Goal: Task Accomplishment & Management: Manage account settings

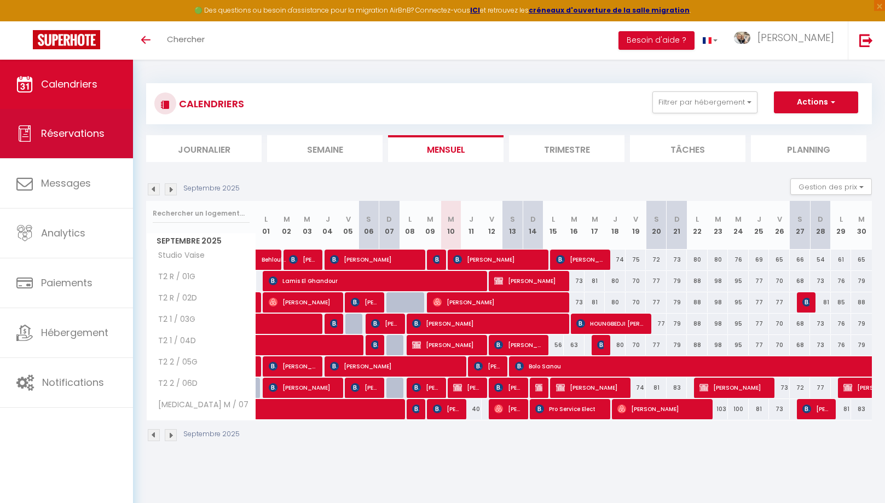
click at [80, 145] on link "Réservations" at bounding box center [66, 133] width 133 height 49
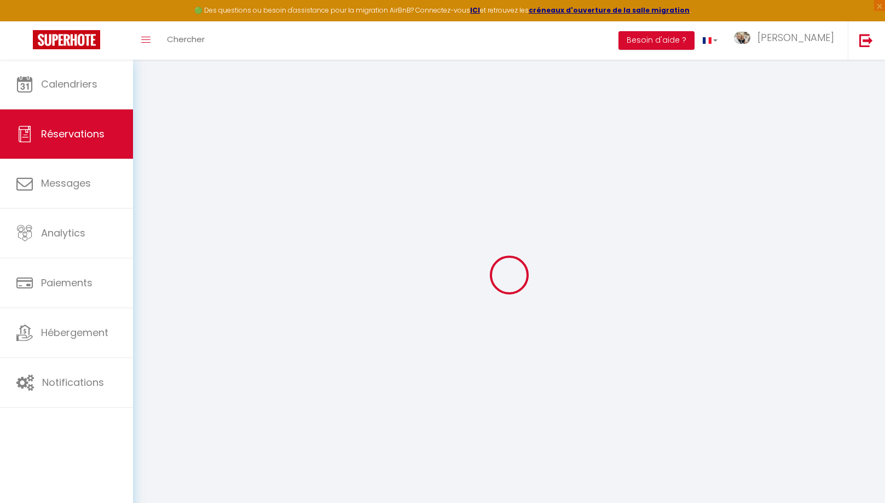
select select "no_show"
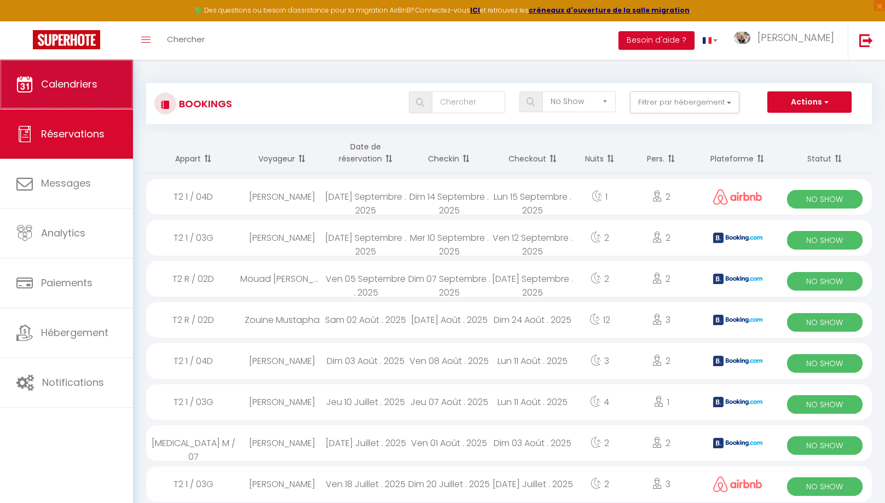
click at [84, 85] on span "Calendriers" at bounding box center [69, 84] width 56 height 14
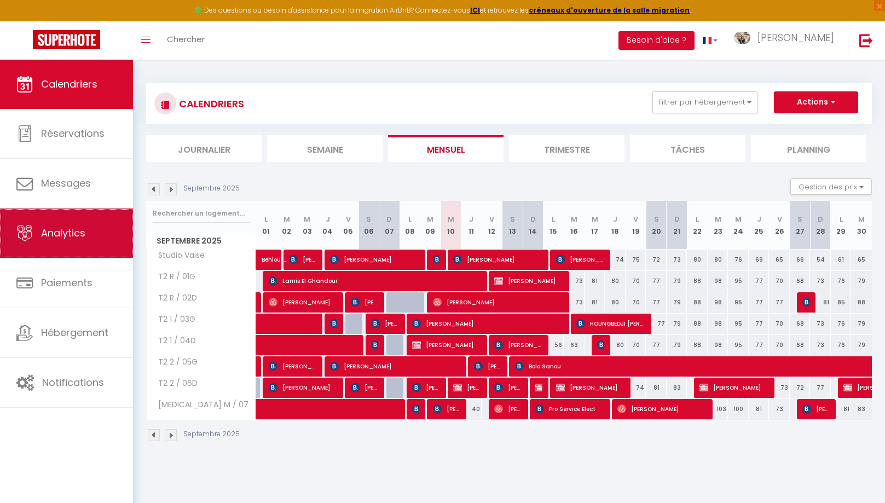
click at [66, 227] on span "Analytics" at bounding box center [63, 233] width 44 height 14
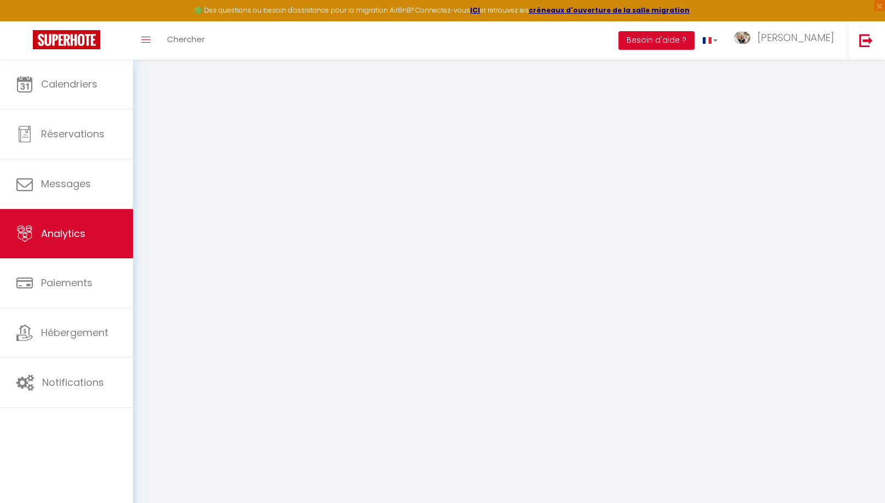
select select "2025"
select select "9"
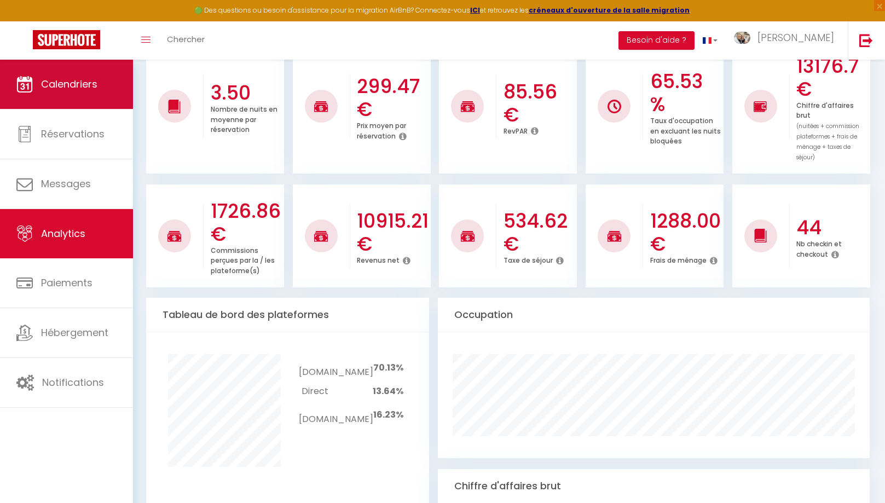
scroll to position [290, 0]
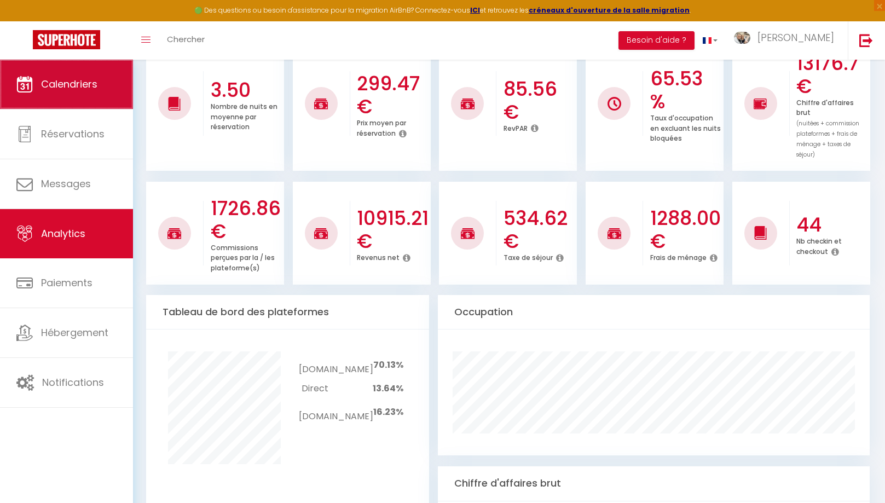
click at [82, 89] on span "Calendriers" at bounding box center [69, 84] width 56 height 14
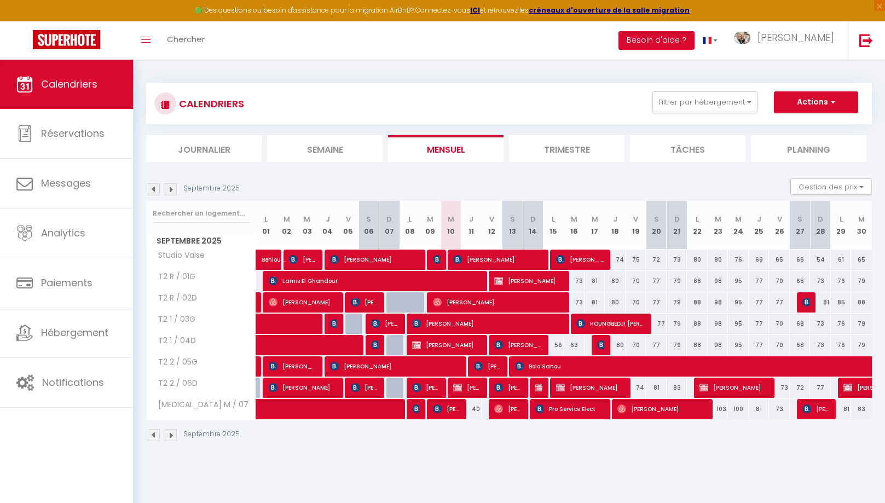
click at [538, 391] on span "[PERSON_NAME]" at bounding box center [539, 387] width 7 height 21
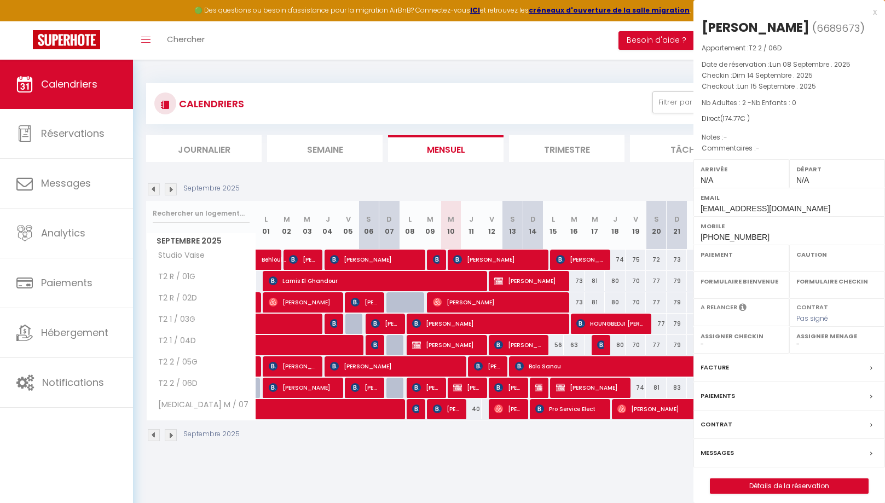
select select "OK"
select select "0"
select select "1"
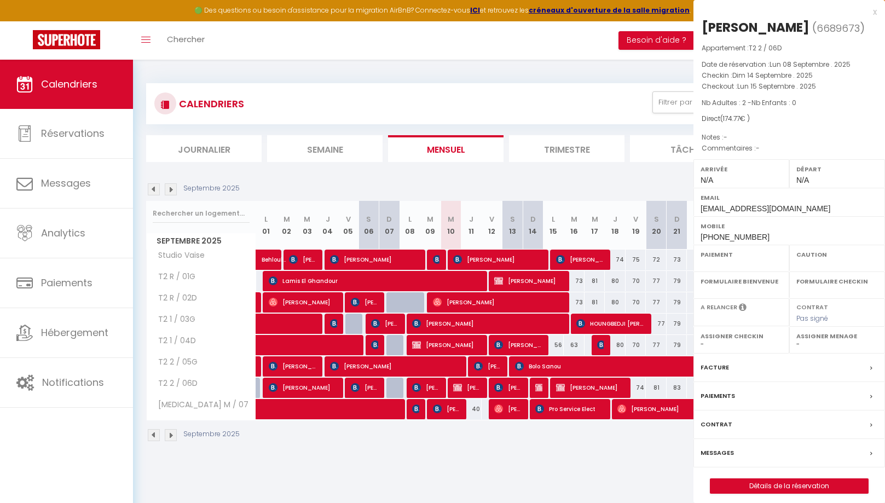
select select
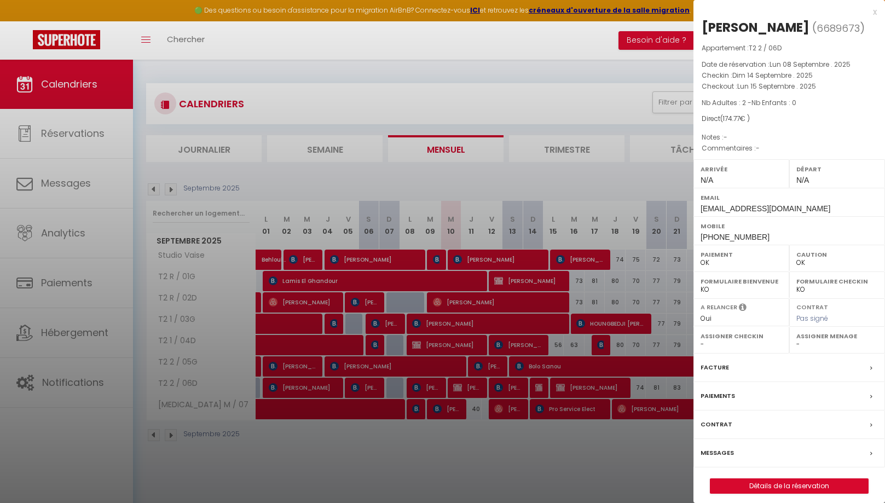
click at [875, 13] on div "x" at bounding box center [785, 11] width 183 height 13
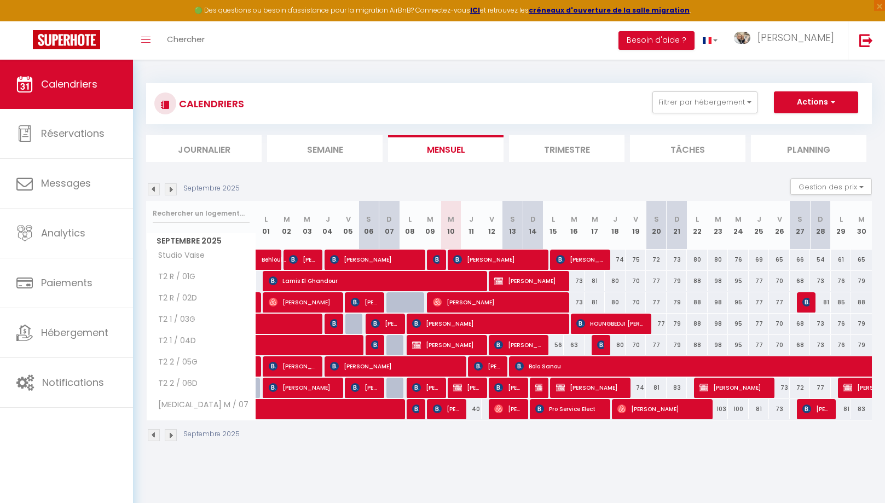
click at [625, 322] on span "HOUNGBEDJI [PERSON_NAME]" at bounding box center [612, 323] width 70 height 21
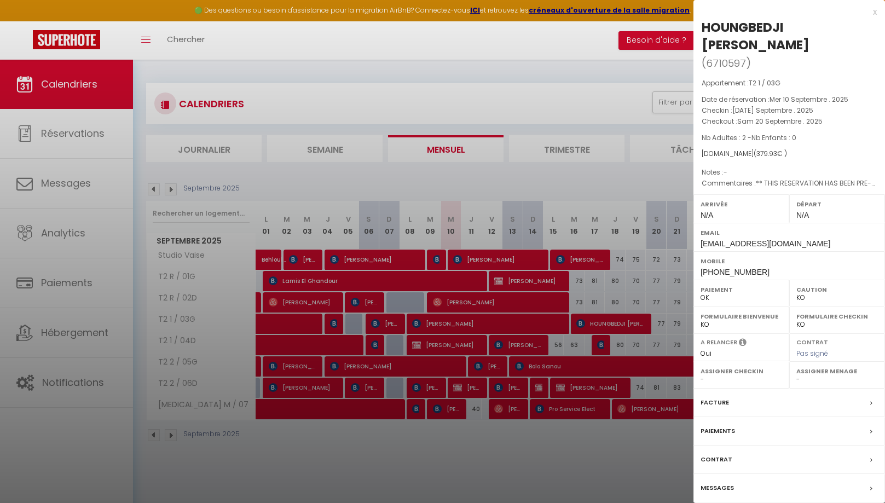
drag, startPoint x: 786, startPoint y: 27, endPoint x: 703, endPoint y: 25, distance: 83.8
click at [703, 25] on div "HOUNGBEDJI [PERSON_NAME]" at bounding box center [789, 36] width 175 height 35
copy div "HOUNGBEDJI"
drag, startPoint x: 767, startPoint y: 275, endPoint x: 696, endPoint y: 272, distance: 70.7
click at [696, 272] on div "Mobile [PHONE_NUMBER]" at bounding box center [790, 265] width 192 height 28
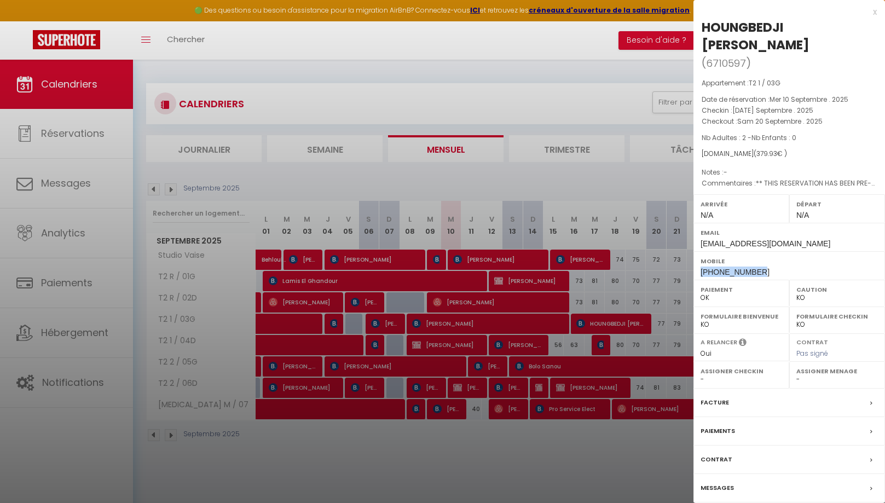
copy span "[PHONE_NUMBER]"
click at [874, 12] on div "x" at bounding box center [785, 11] width 183 height 13
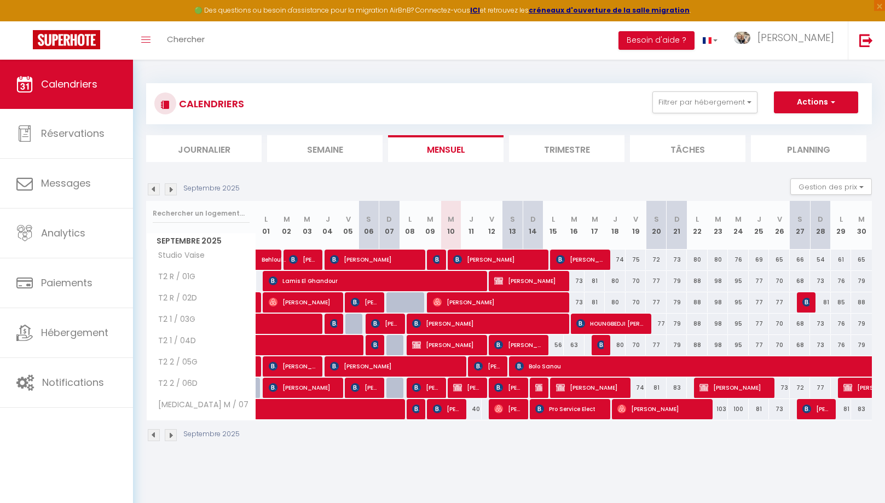
click at [448, 412] on span "[PERSON_NAME]" at bounding box center [447, 409] width 28 height 21
select select "OK"
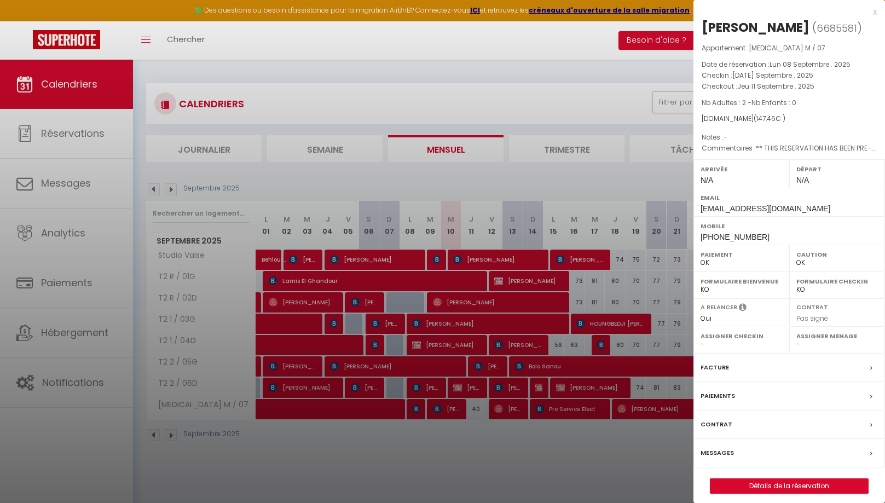
click at [875, 12] on div "x" at bounding box center [785, 11] width 183 height 13
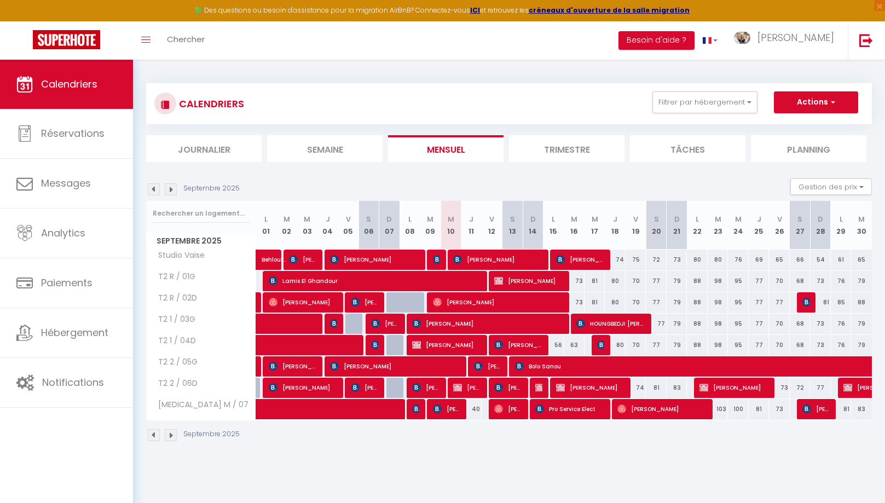
click at [459, 414] on span "[PERSON_NAME]" at bounding box center [447, 409] width 28 height 21
select select
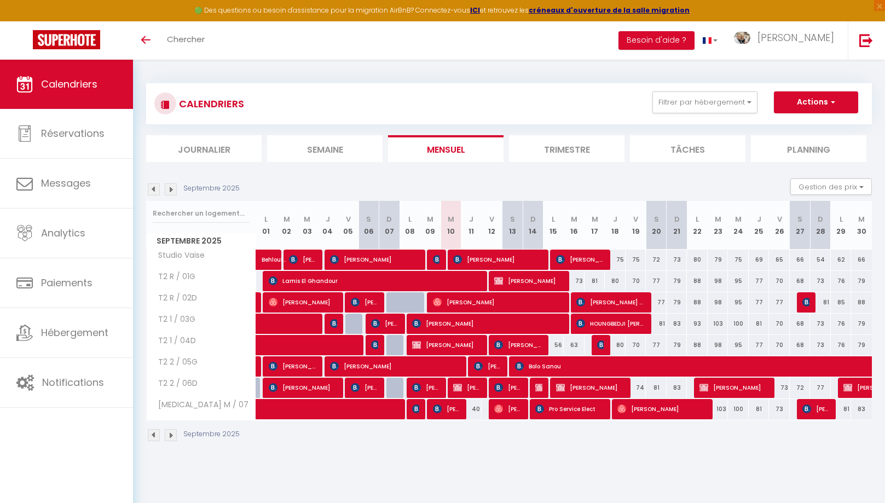
select select
click at [618, 297] on span "Hamed Férid N’DA BIO" at bounding box center [612, 302] width 70 height 21
select select "OK"
select select "KO"
select select "0"
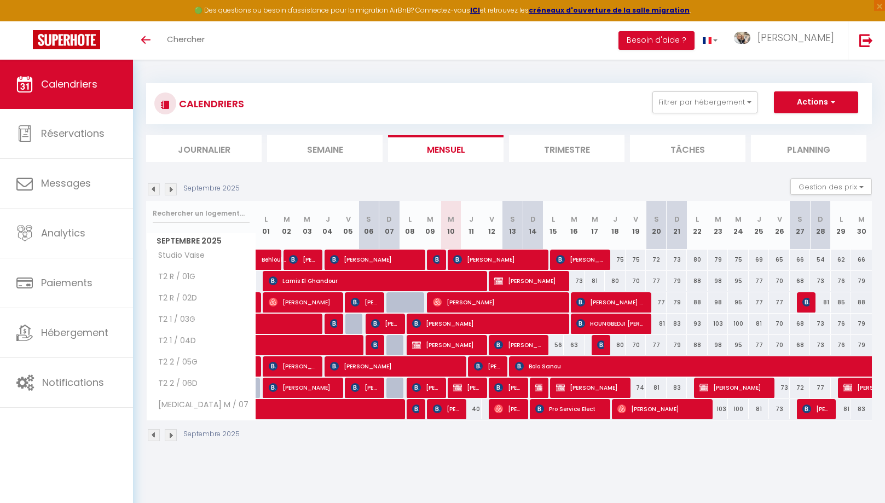
select select "0"
select select "1"
select select
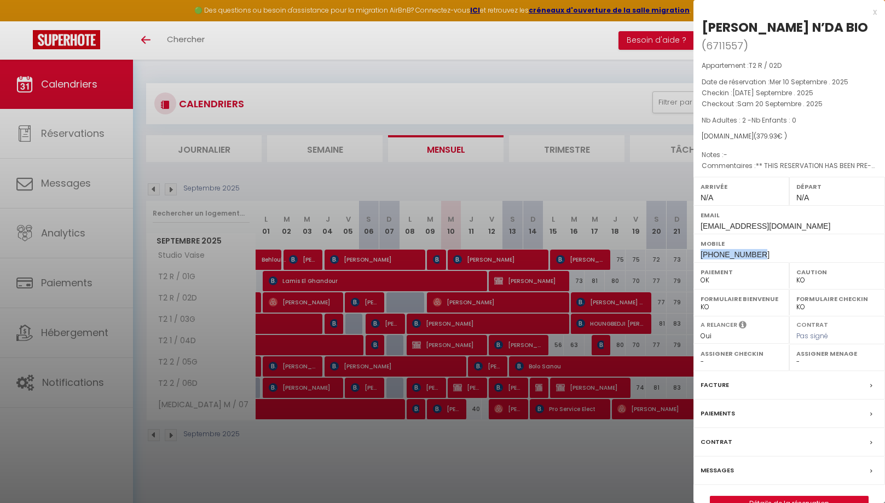
drag, startPoint x: 762, startPoint y: 253, endPoint x: 698, endPoint y: 252, distance: 64.1
click at [698, 252] on div "Mobile +229169843347" at bounding box center [790, 248] width 192 height 28
copy span "+229169843347"
click at [875, 14] on div "x" at bounding box center [785, 11] width 183 height 13
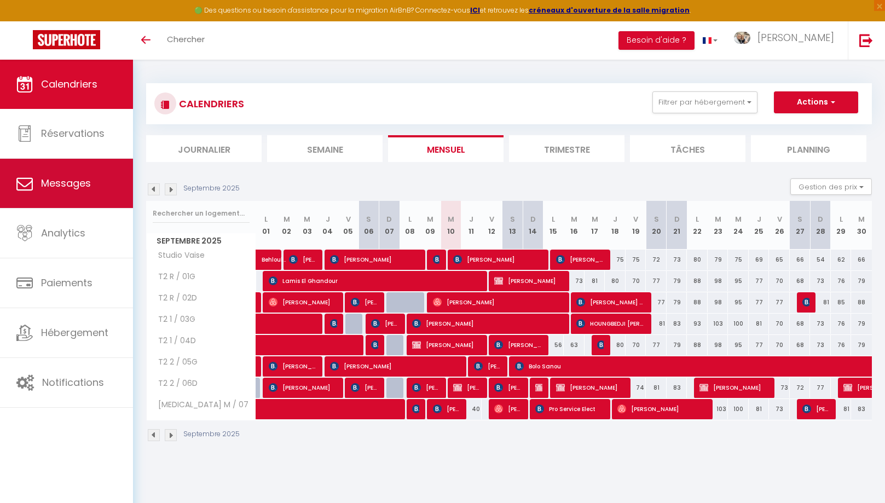
click at [57, 188] on span "Messages" at bounding box center [66, 183] width 50 height 14
select select "message"
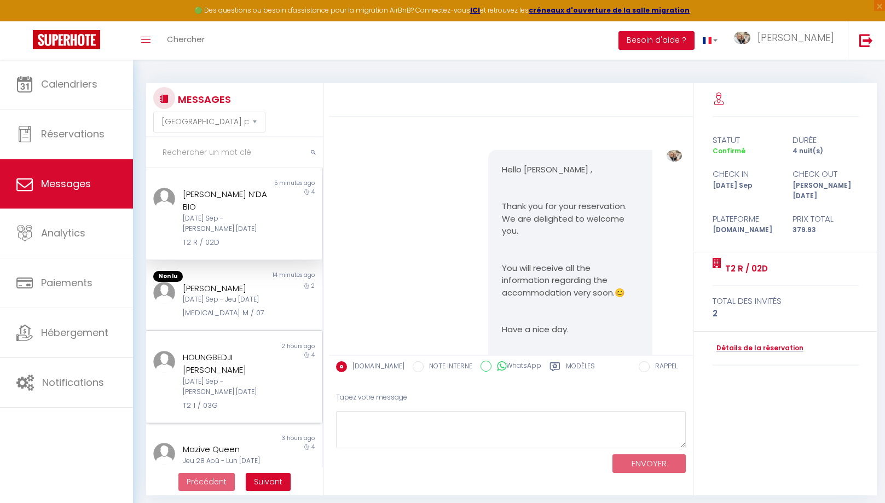
click at [224, 351] on div "HOUNGBEDJI [PERSON_NAME]" at bounding box center [227, 364] width 88 height 26
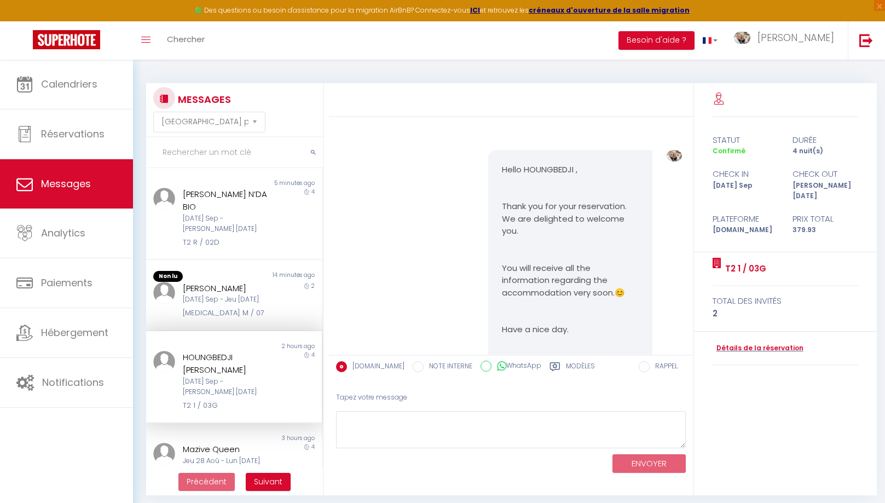
scroll to position [88, 0]
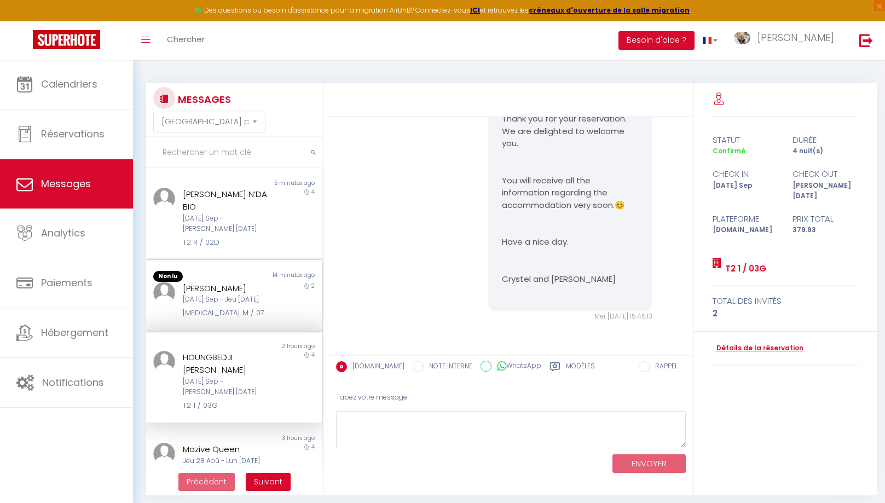
click at [246, 282] on div "[PERSON_NAME]" at bounding box center [227, 288] width 88 height 13
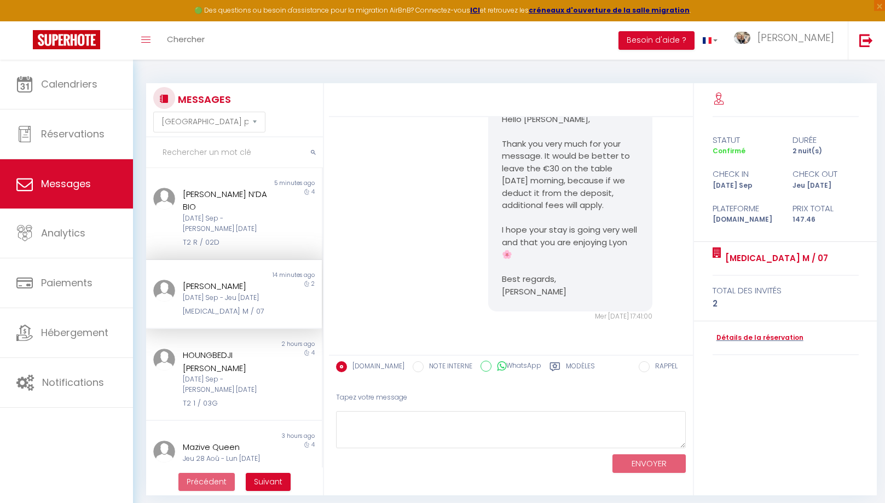
scroll to position [59, 0]
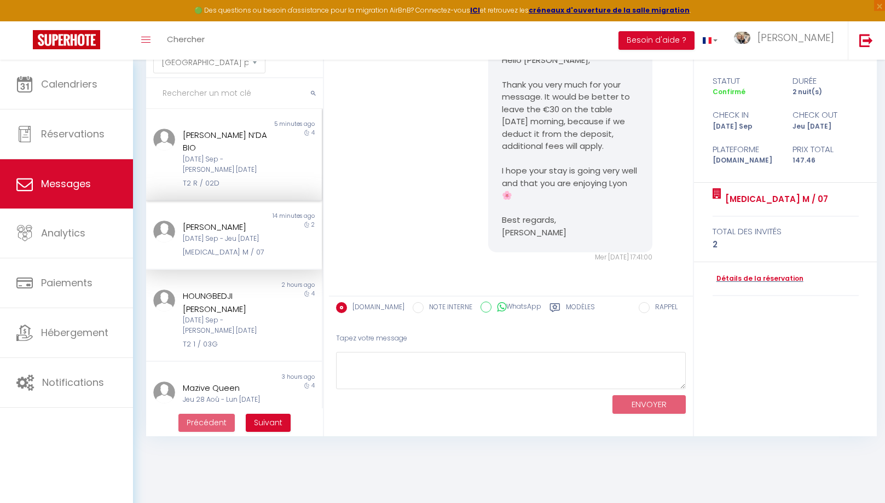
click at [207, 136] on div "Hamed Férid N’DA BIO" at bounding box center [227, 142] width 88 height 26
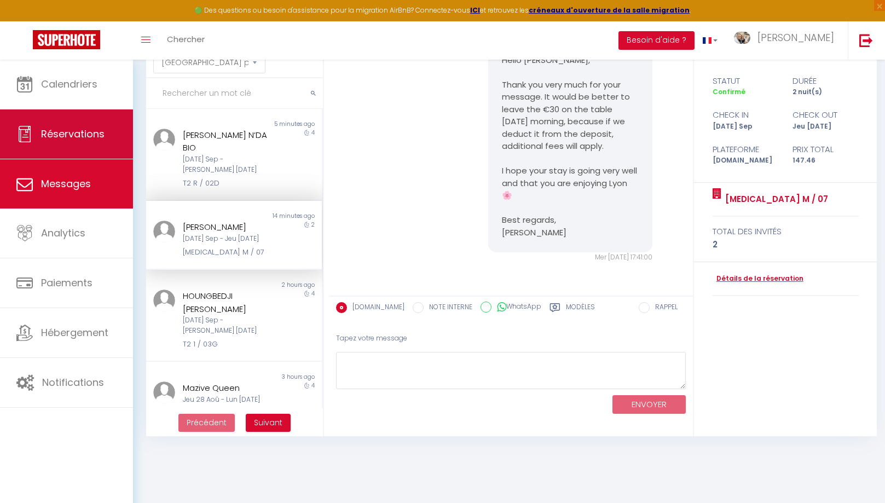
scroll to position [88, 0]
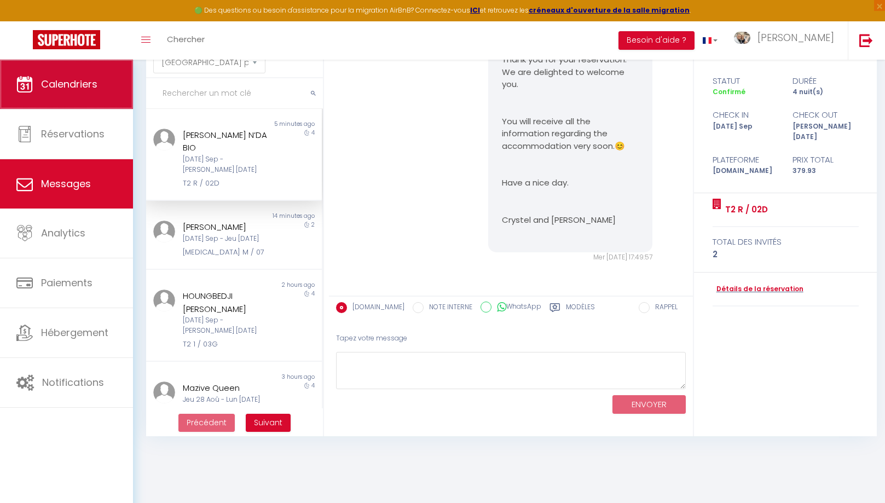
click at [93, 100] on link "Calendriers" at bounding box center [66, 84] width 133 height 49
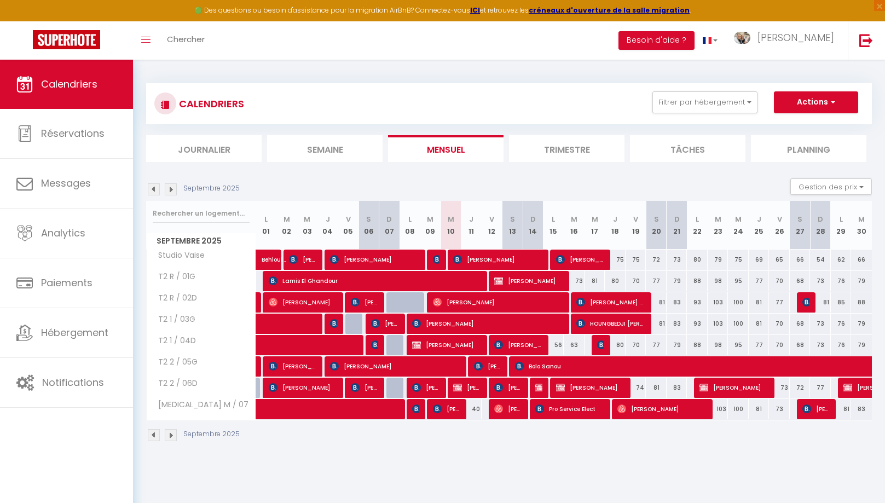
click at [581, 303] on img at bounding box center [581, 302] width 9 height 9
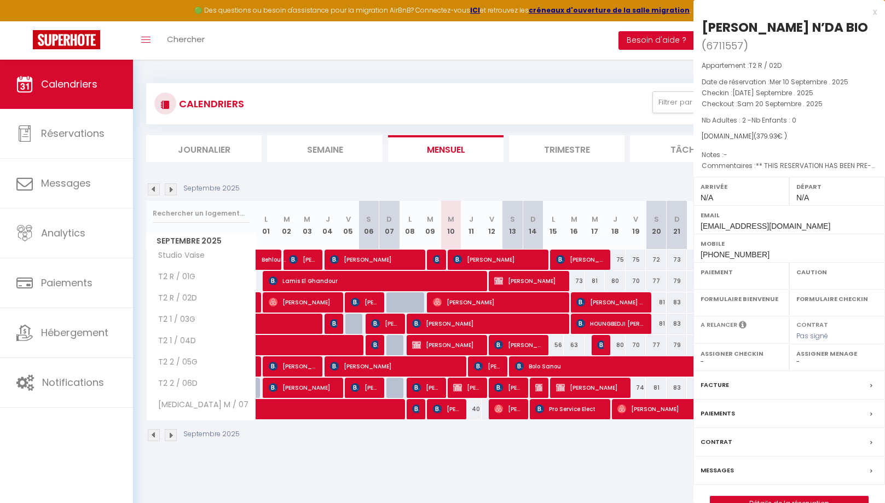
select select "OK"
select select "KO"
select select "0"
select select "1"
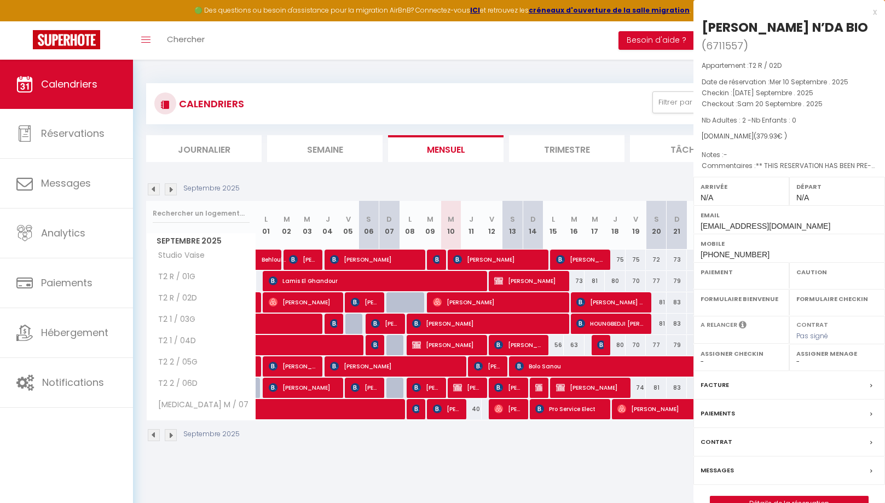
select select
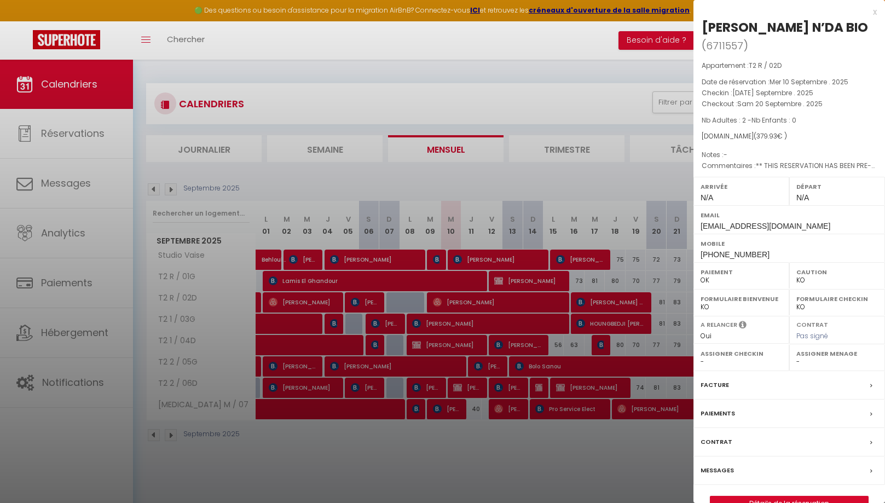
click at [585, 322] on div at bounding box center [442, 251] width 885 height 503
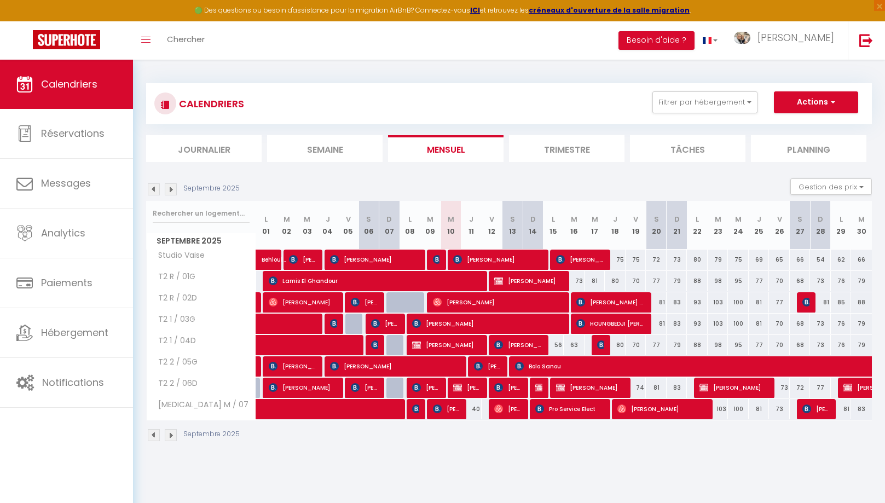
click at [590, 327] on span "HOUNGBEDJI [PERSON_NAME]" at bounding box center [612, 323] width 70 height 21
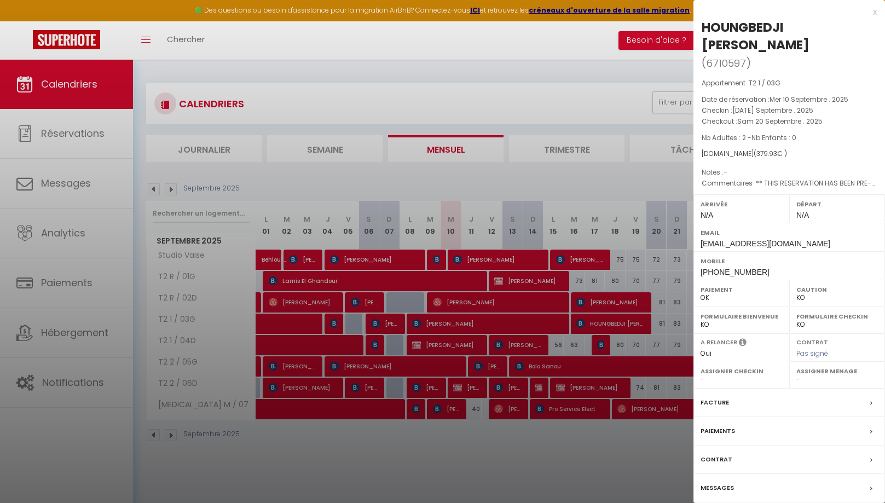
click at [877, 11] on div "x" at bounding box center [785, 11] width 183 height 13
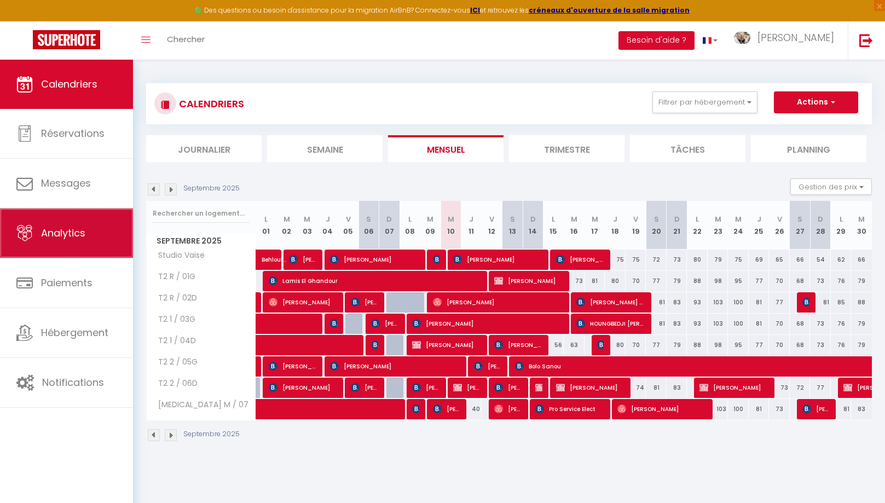
click at [58, 227] on link "Analytics" at bounding box center [66, 233] width 133 height 49
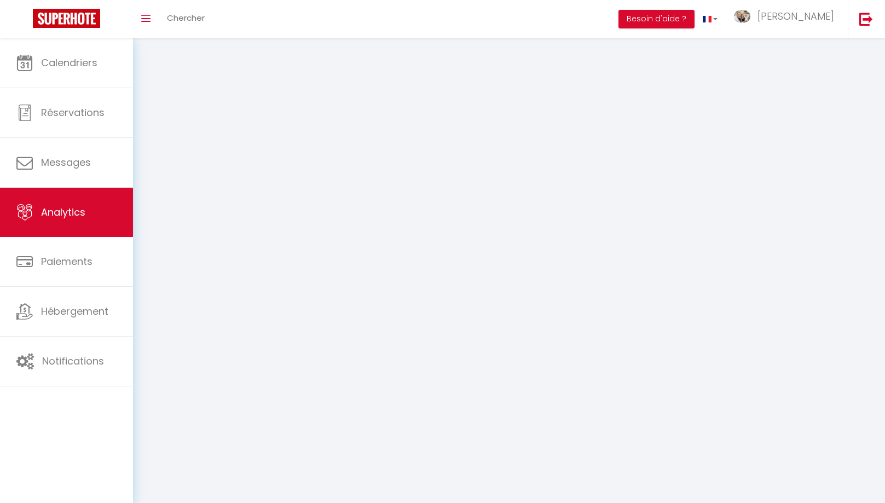
select select "2025"
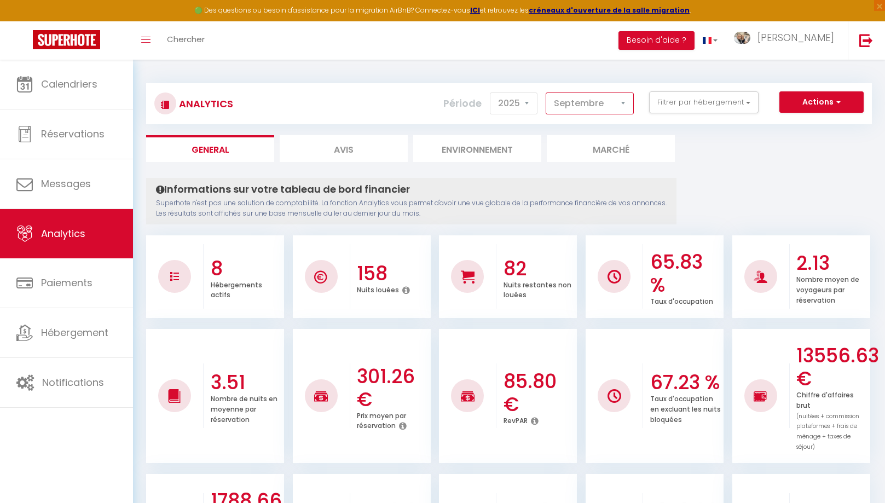
click at [546, 93] on select "Janvier Février Mars Avril Mai Juin Juillet Août Septembre Octobre Novembre Déc…" at bounding box center [590, 104] width 88 height 22
click option "Juin" at bounding box center [0, 0] width 0 height 0
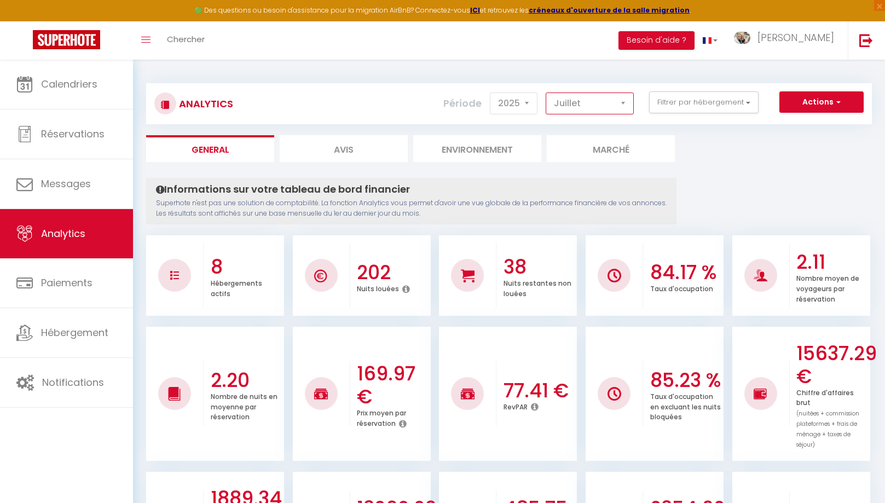
click option "Juillet" at bounding box center [0, 0] width 0 height 0
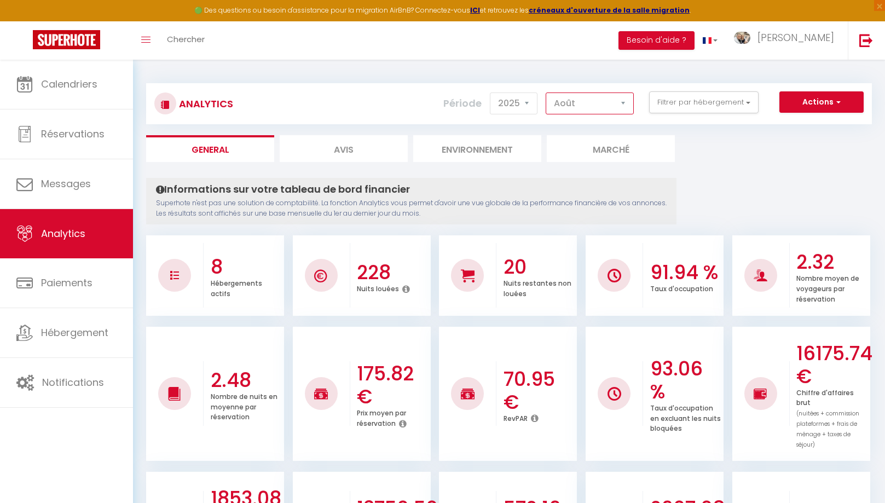
click option "Août" at bounding box center [0, 0] width 0 height 0
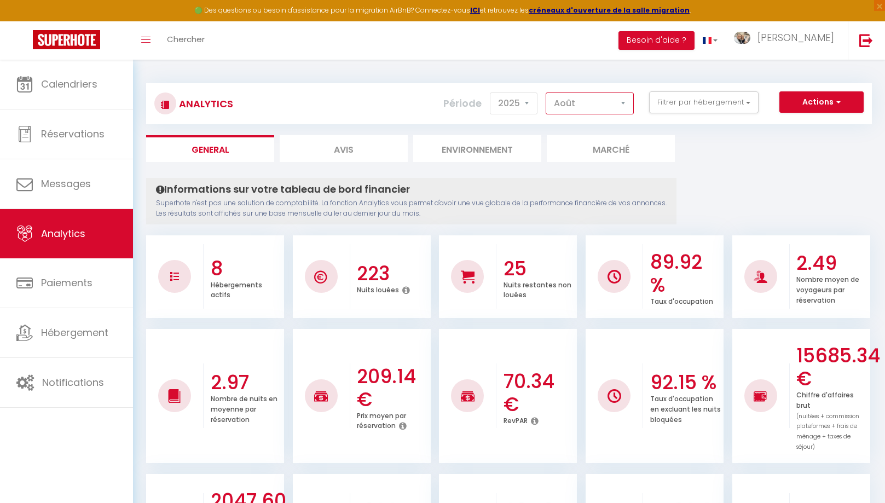
click at [546, 93] on select "Janvier Février Mars Avril Mai Juin Juillet Août Septembre Octobre Novembre Déc…" at bounding box center [590, 104] width 88 height 22
select select "9"
click option "Septembre" at bounding box center [0, 0] width 0 height 0
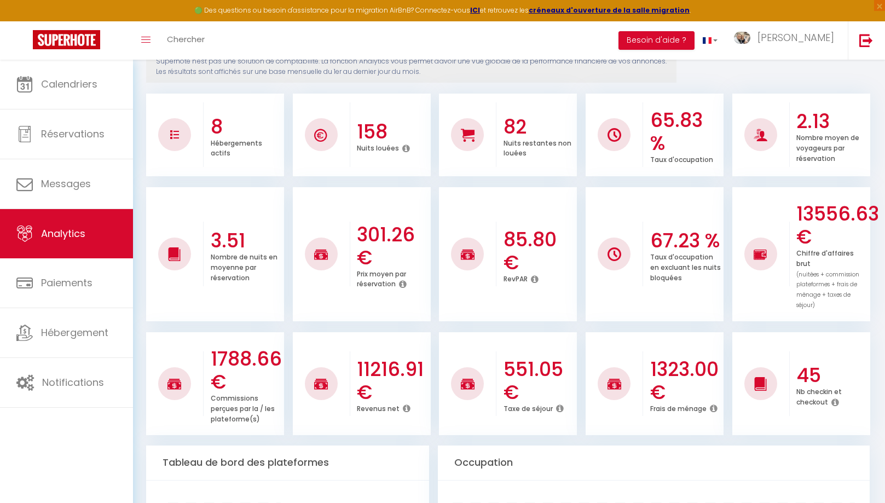
scroll to position [142, 0]
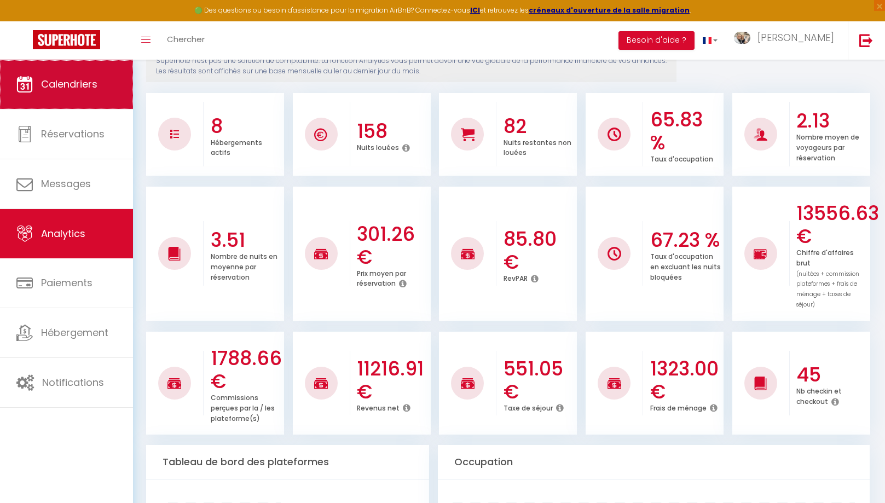
click at [74, 87] on span "Calendriers" at bounding box center [69, 84] width 56 height 14
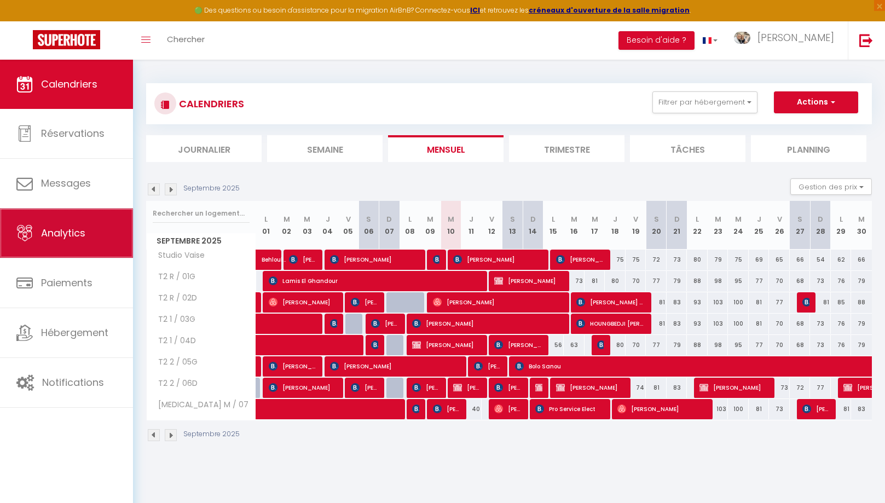
click at [79, 229] on span "Analytics" at bounding box center [63, 233] width 44 height 14
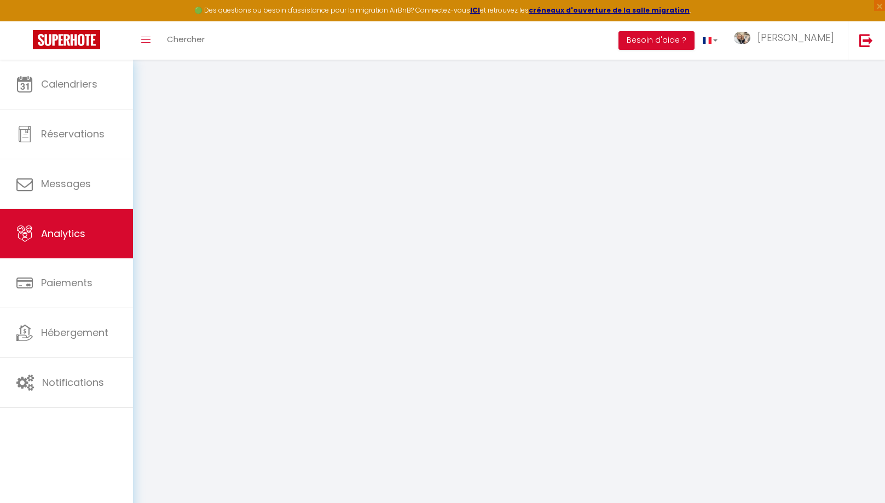
select select "2025"
select select "9"
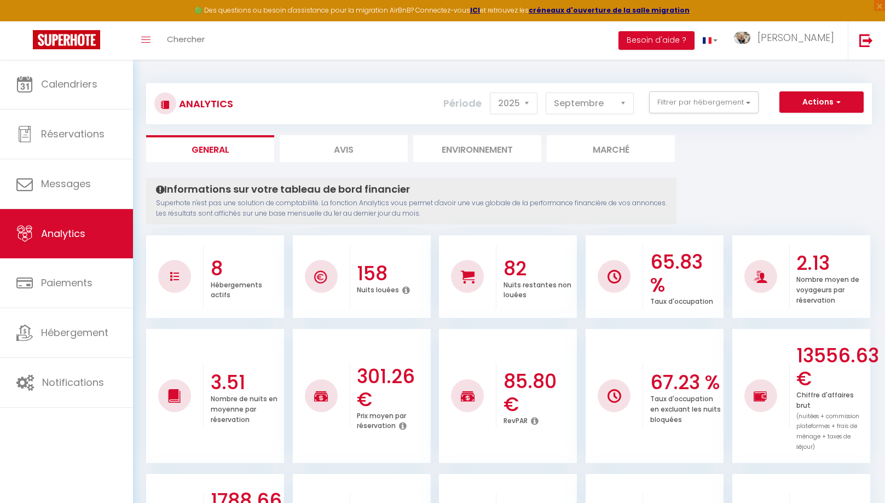
click at [354, 142] on li "Avis" at bounding box center [344, 148] width 128 height 27
select select "2025"
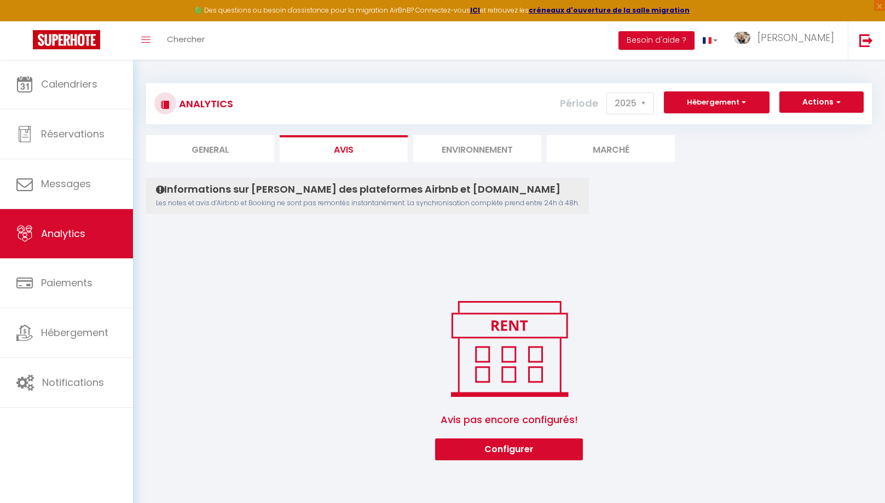
scroll to position [59, 0]
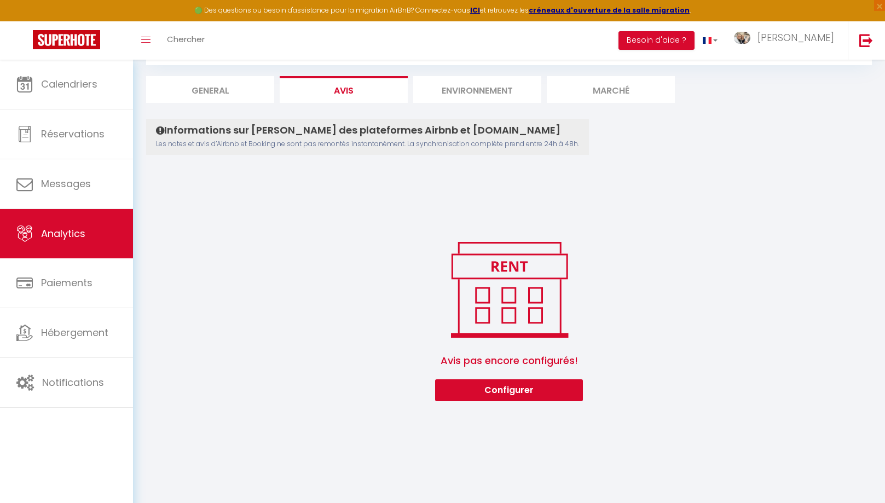
click at [462, 97] on li "Environnement" at bounding box center [477, 89] width 128 height 27
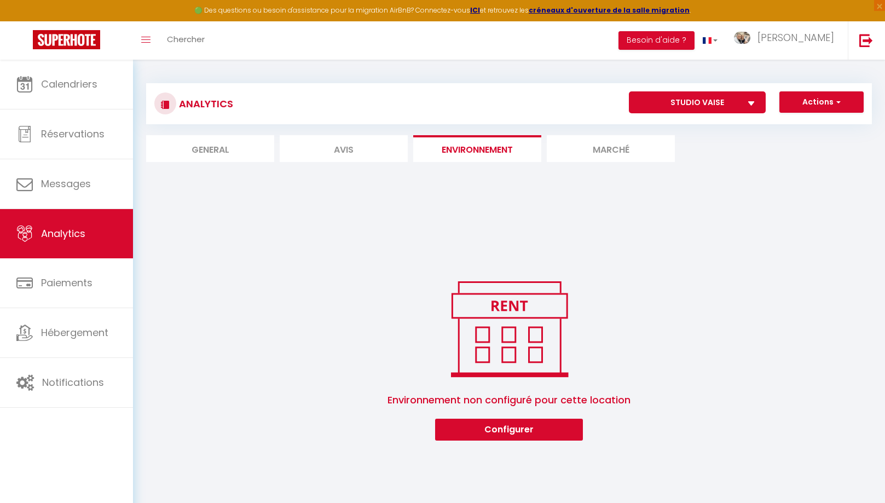
click at [602, 155] on li "Marché" at bounding box center [611, 148] width 128 height 27
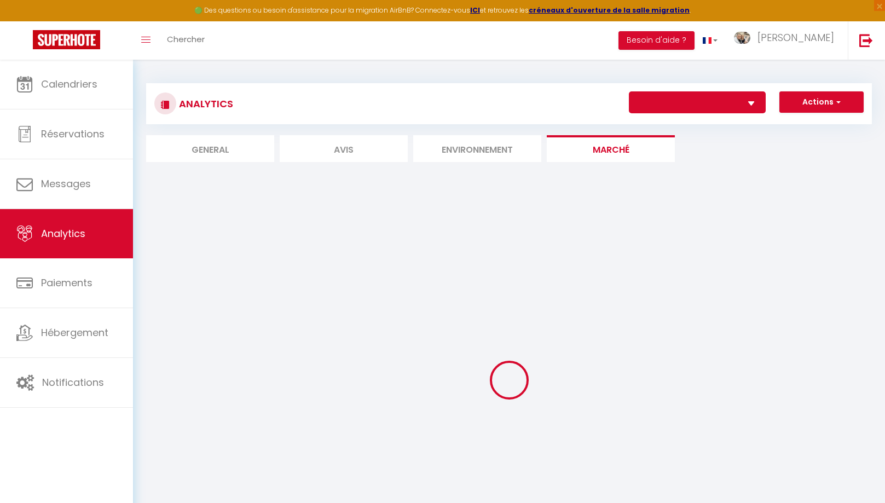
select select "33354"
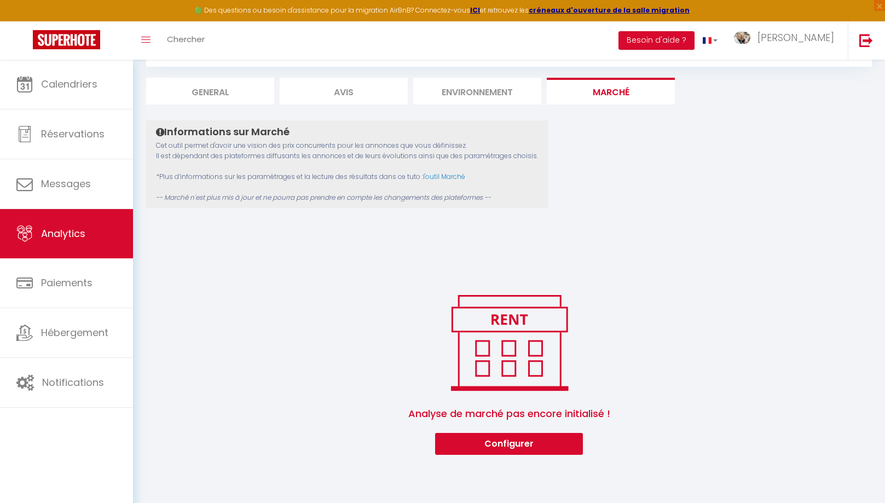
scroll to position [59, 0]
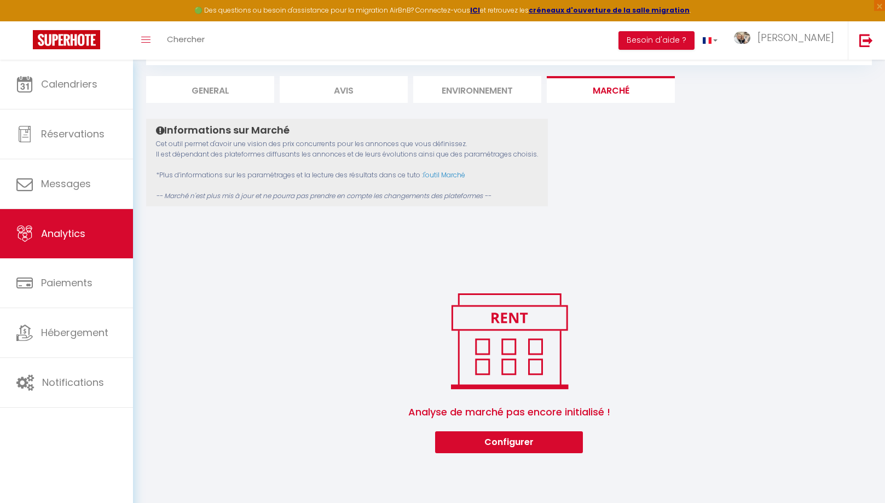
click at [195, 99] on li "General" at bounding box center [210, 89] width 128 height 27
select select "2025"
select select "9"
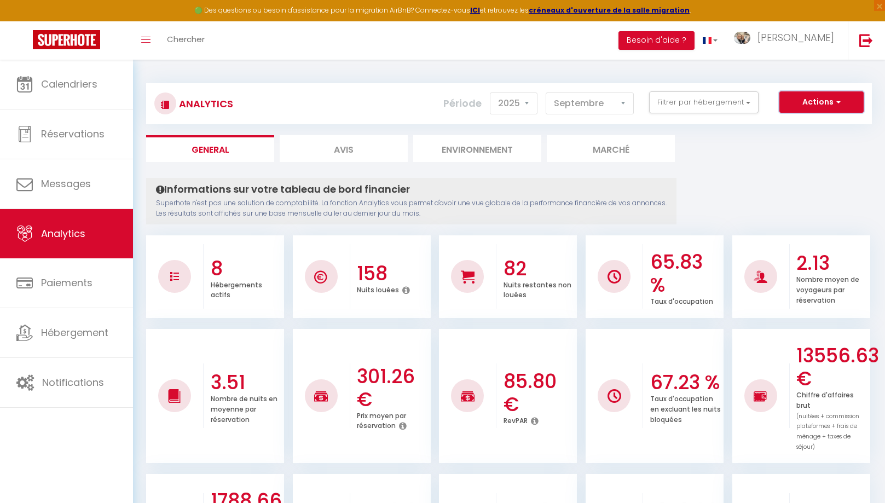
click at [802, 103] on button "Actions" at bounding box center [822, 102] width 84 height 22
click at [803, 110] on button "Actions" at bounding box center [822, 102] width 84 height 22
click at [732, 109] on button "Filtrer par hébergement" at bounding box center [704, 102] width 110 height 22
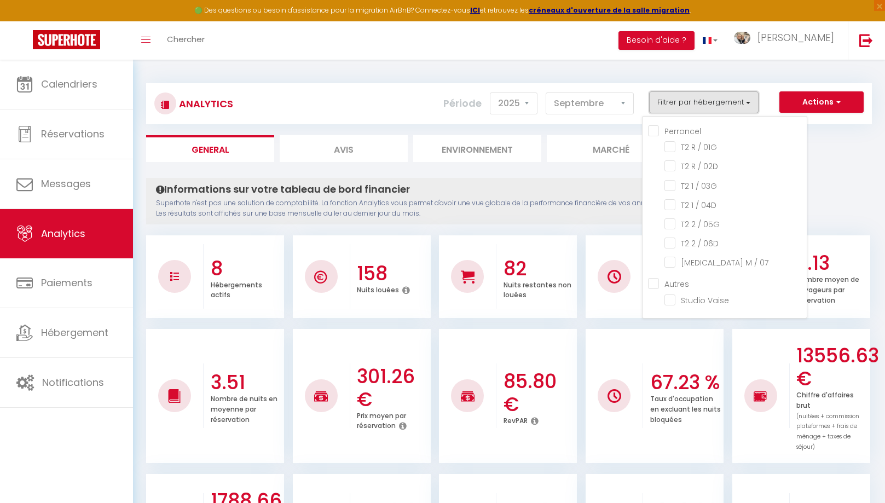
click at [732, 109] on button "Filtrer par hébergement" at bounding box center [704, 102] width 110 height 22
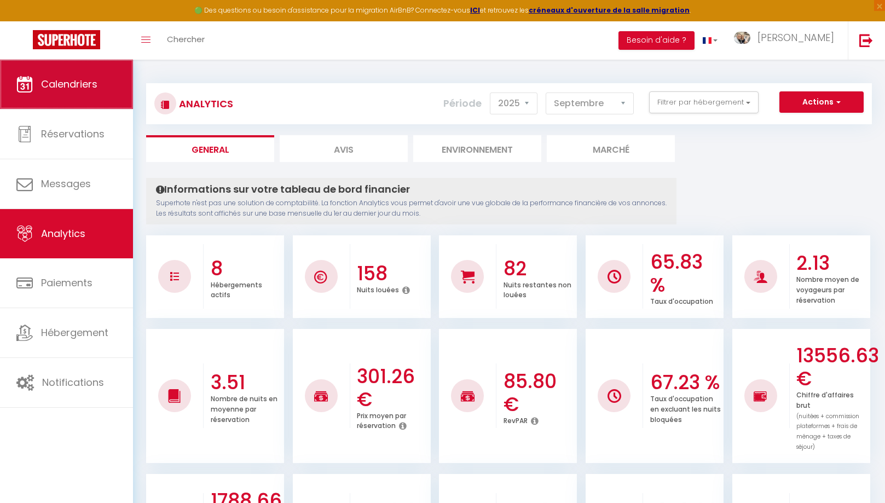
click at [70, 89] on span "Calendriers" at bounding box center [69, 84] width 56 height 14
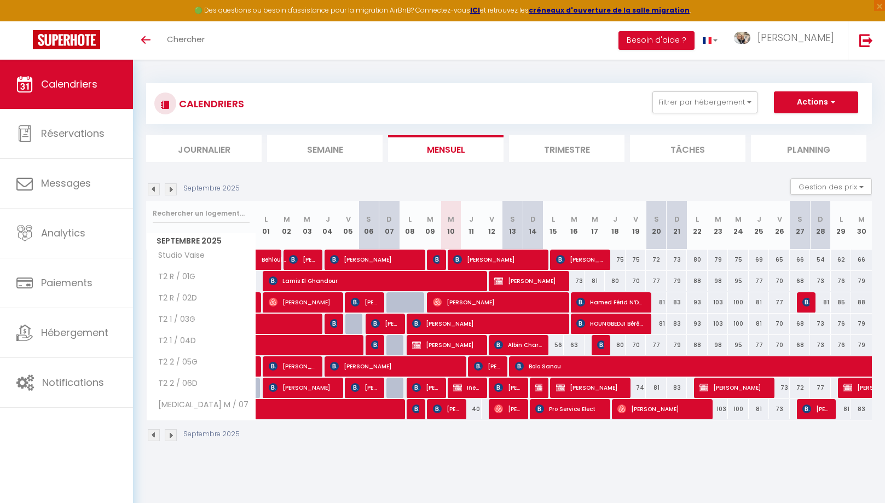
scroll to position [1, 0]
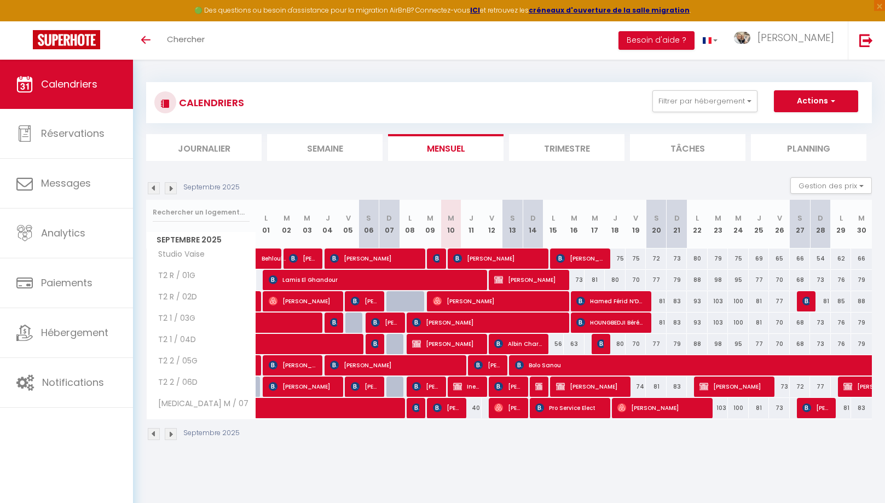
click at [516, 342] on span "[PERSON_NAME]" at bounding box center [518, 343] width 49 height 21
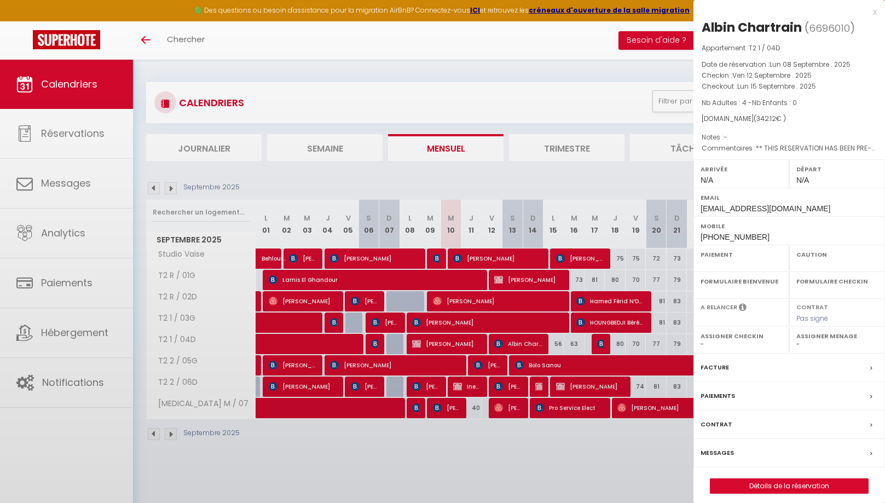
select select "OK"
select select "KO"
select select "0"
select select "1"
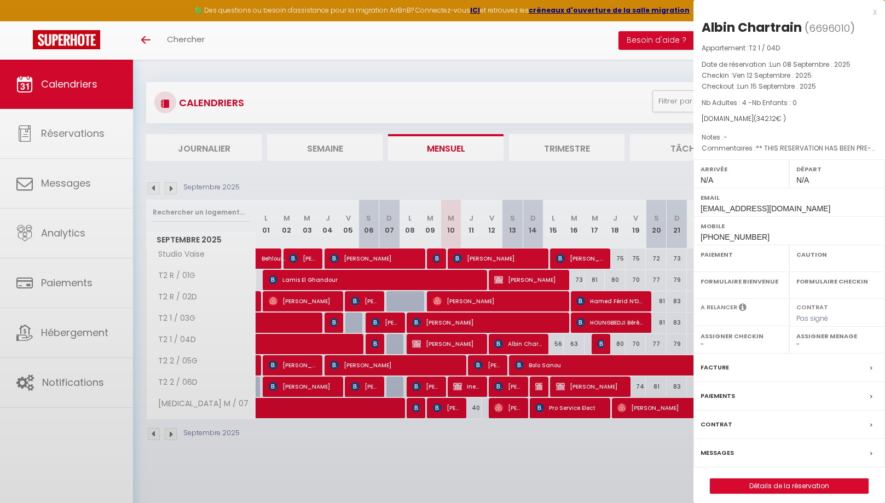
select select
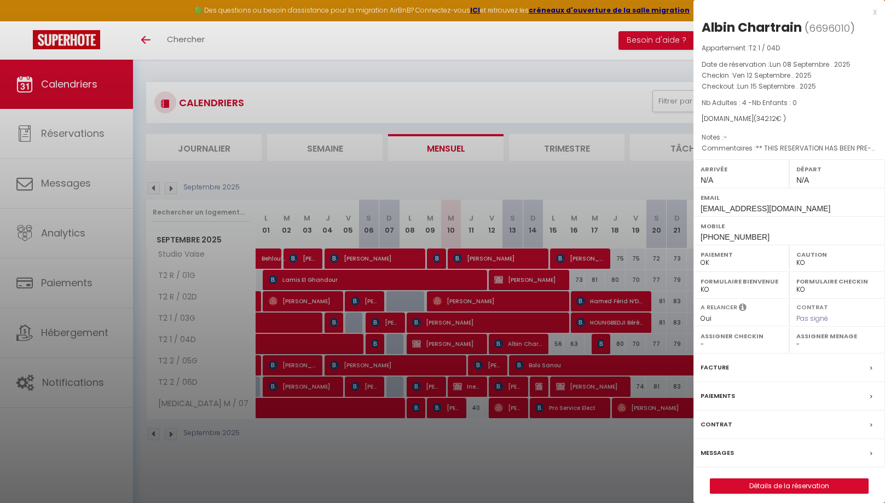
click at [873, 14] on div "x" at bounding box center [785, 11] width 183 height 13
